Goal: Transaction & Acquisition: Purchase product/service

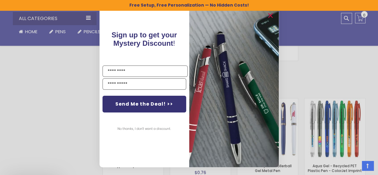
scroll to position [944, 0]
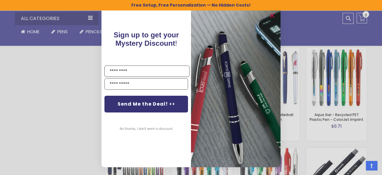
drag, startPoint x: 379, startPoint y: 11, endPoint x: 382, endPoint y: 35, distance: 24.4
click at [274, 18] on icon "Close dialog" at bounding box center [272, 16] width 4 height 4
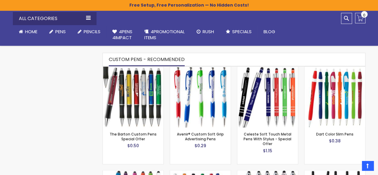
scroll to position [379, 0]
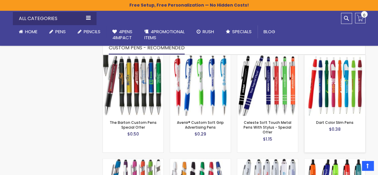
click at [345, 85] on img at bounding box center [334, 85] width 61 height 61
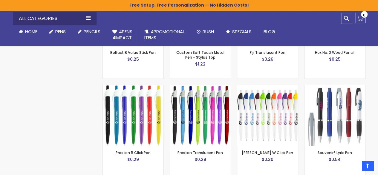
scroll to position [668, 0]
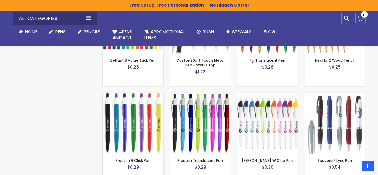
click at [118, 113] on img at bounding box center [133, 123] width 61 height 61
click at [255, 130] on img at bounding box center [267, 123] width 61 height 61
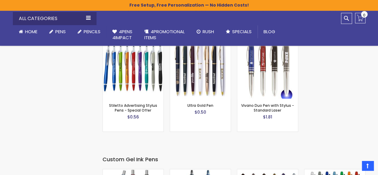
scroll to position [929, 0]
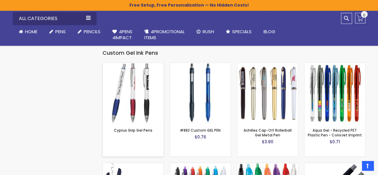
click at [130, 91] on img at bounding box center [133, 93] width 61 height 61
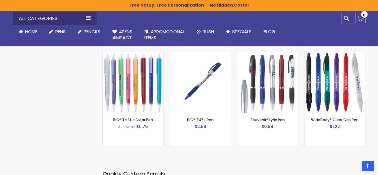
scroll to position [2248, 0]
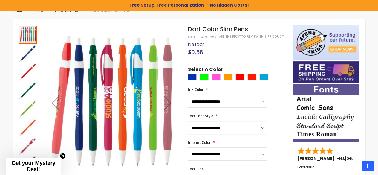
drag, startPoint x: 382, startPoint y: 36, endPoint x: 381, endPoint y: 50, distance: 14.7
click at [378, 50] on html "The store will not work correctly when cookies are disabled. Free Setup, Free P…" at bounding box center [189, 3] width 378 height 175
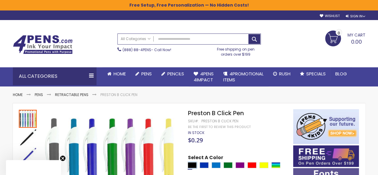
click at [193, 162] on div "Black" at bounding box center [192, 165] width 9 height 6
type input "****"
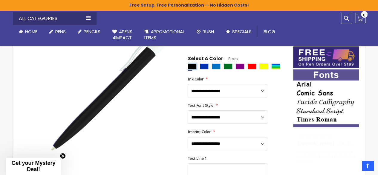
scroll to position [98, 0]
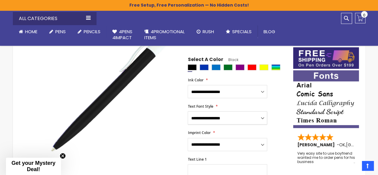
click at [214, 120] on select "**********" at bounding box center [227, 117] width 79 height 13
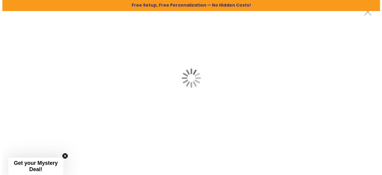
scroll to position [0, 0]
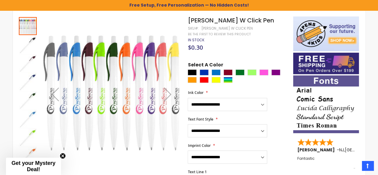
scroll to position [116, 0]
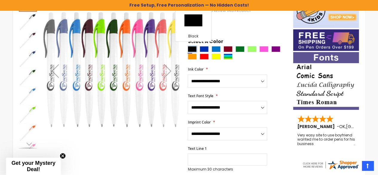
click at [195, 50] on div "Black" at bounding box center [192, 49] width 9 height 6
type input "****"
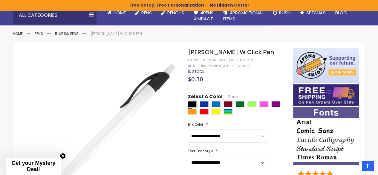
scroll to position [50, 0]
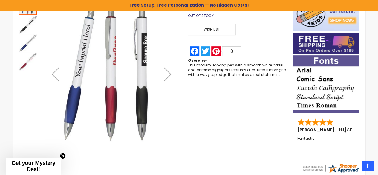
scroll to position [80, 0]
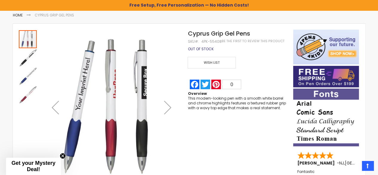
drag, startPoint x: 0, startPoint y: 0, endPoint x: 382, endPoint y: 67, distance: 387.9
click at [378, 67] on html "The store will not work correctly when cookies are disabled. Free Setup, Free P…" at bounding box center [189, 7] width 378 height 175
